Goal: Obtain resource: Obtain resource

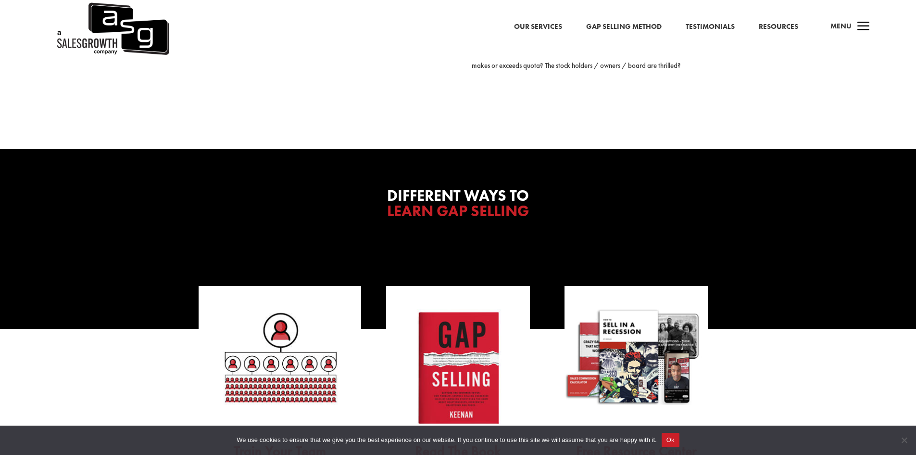
scroll to position [2646, 0]
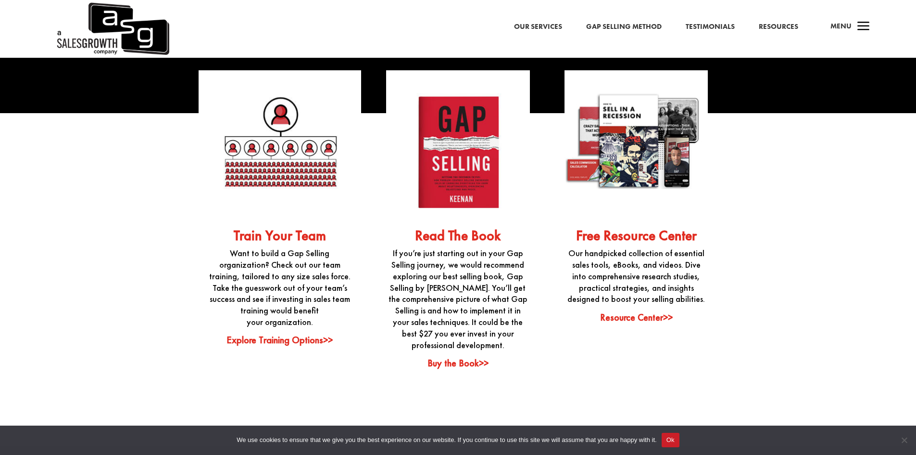
click at [644, 320] on link "Resource Center>>" at bounding box center [636, 317] width 73 height 13
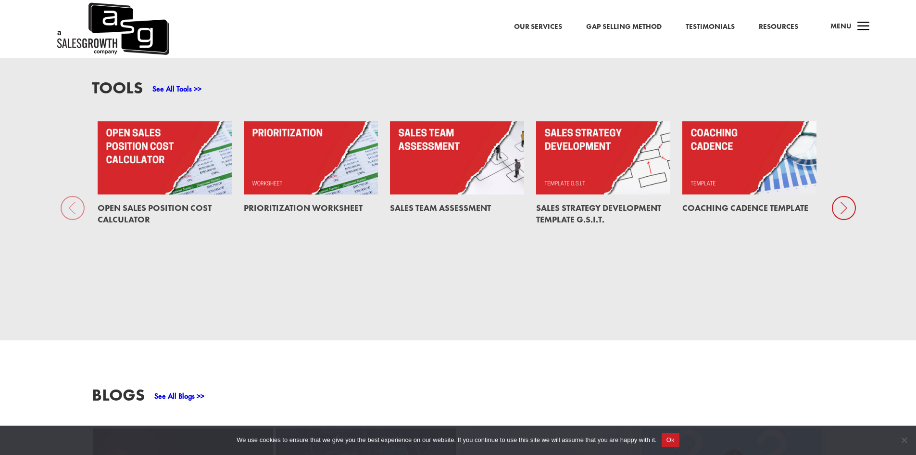
scroll to position [818, 0]
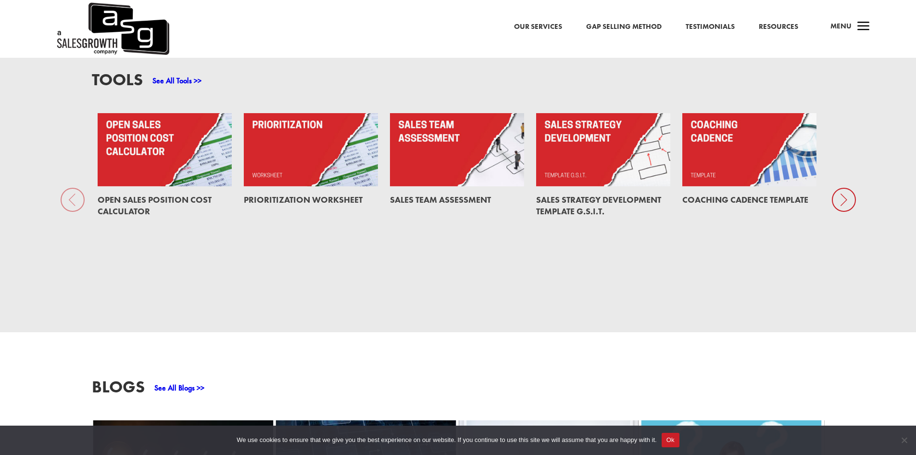
click at [846, 205] on icon at bounding box center [844, 200] width 24 height 24
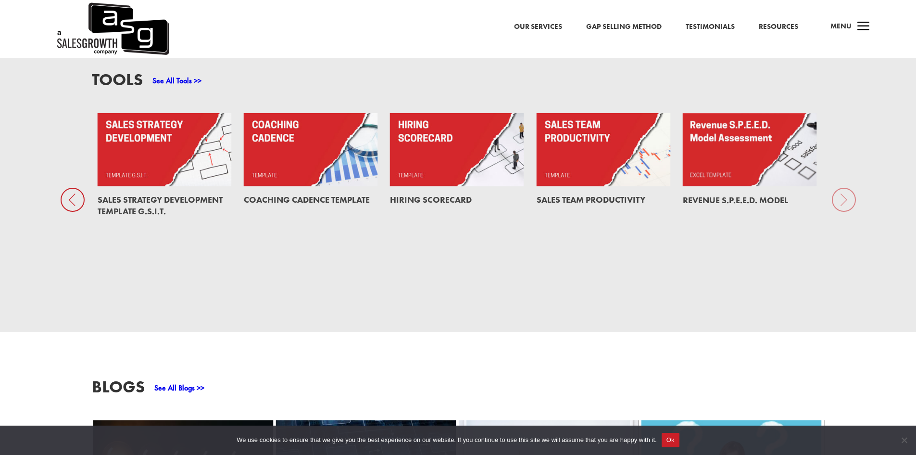
click at [846, 205] on div "Tools See All Tools >> Open Sales Position Cost Calculator Prioritization Works…" at bounding box center [458, 178] width 916 height 306
click at [430, 186] on link at bounding box center [457, 149] width 134 height 73
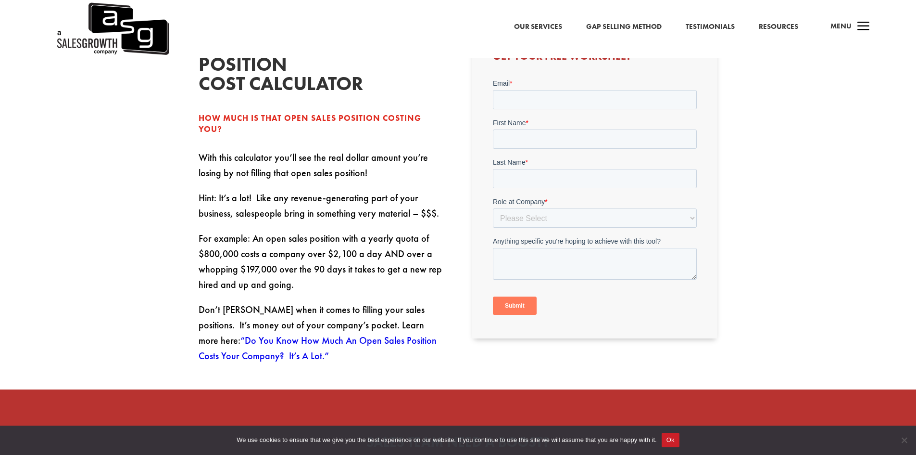
scroll to position [337, 0]
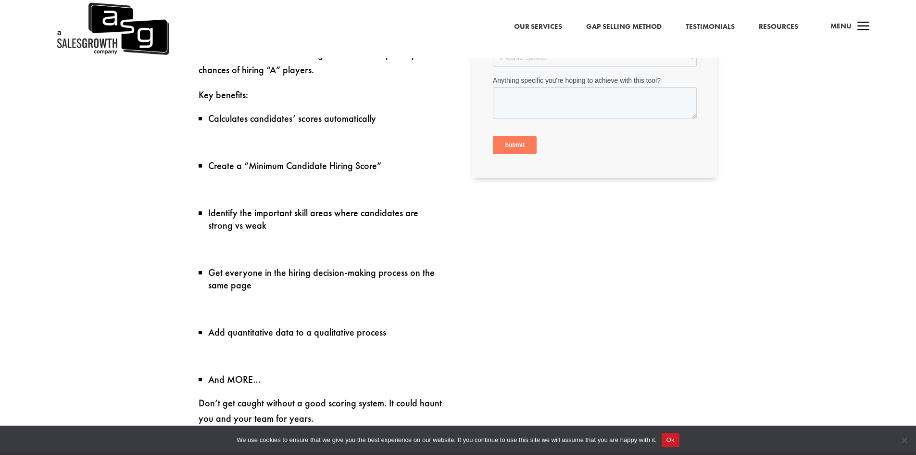
scroll to position [577, 0]
